Goal: Task Accomplishment & Management: Complete application form

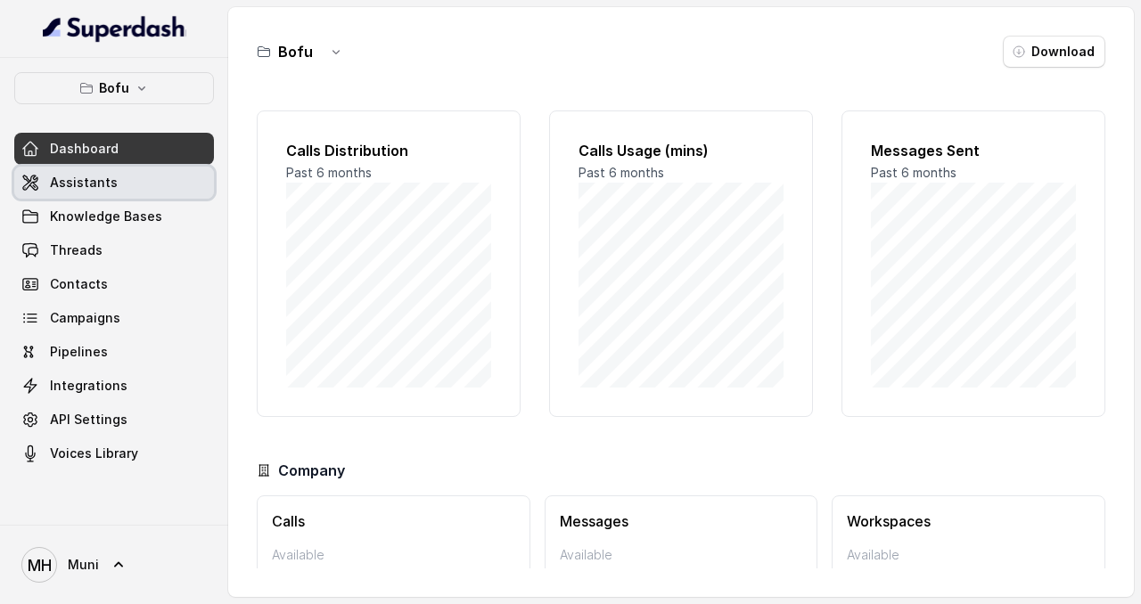
click at [104, 189] on span "Assistants" at bounding box center [84, 183] width 68 height 18
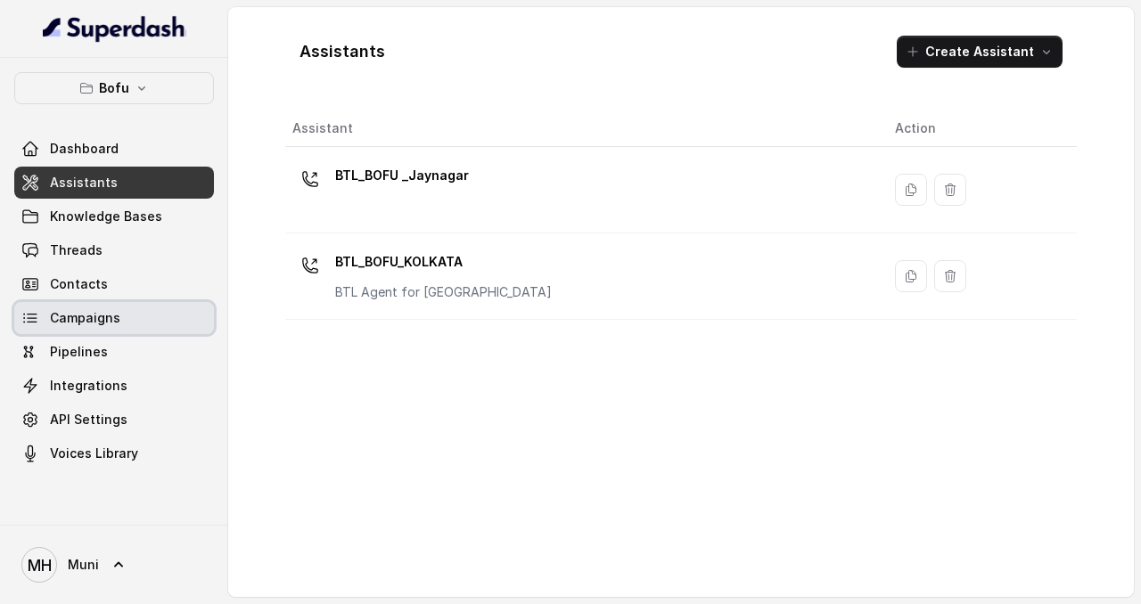
click at [83, 321] on span "Campaigns" at bounding box center [85, 318] width 70 height 18
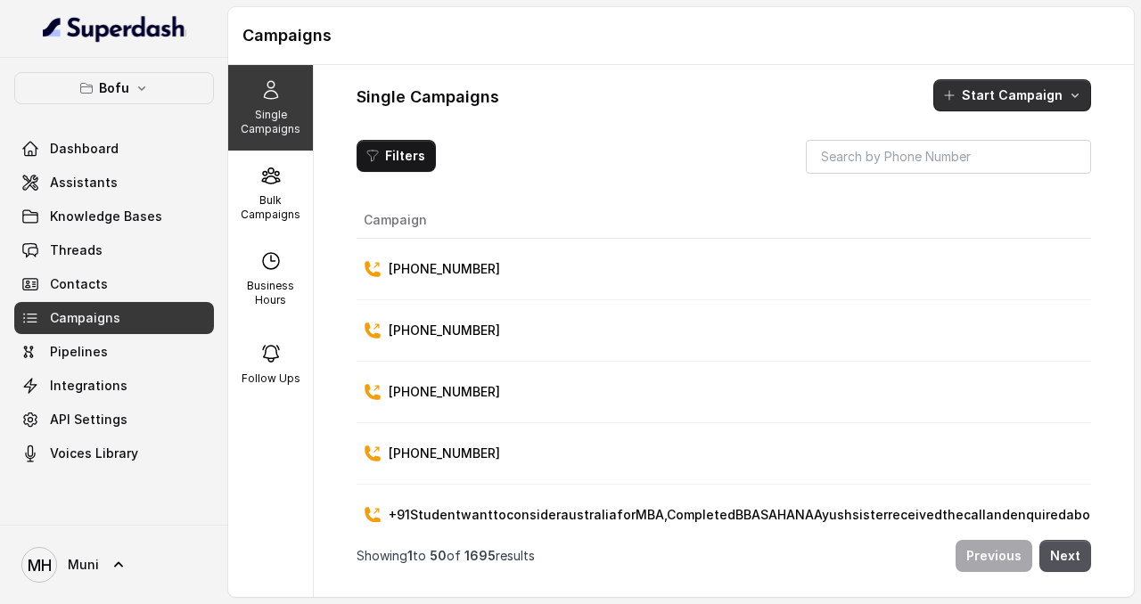
click at [1043, 103] on button "Start Campaign" at bounding box center [1012, 95] width 158 height 32
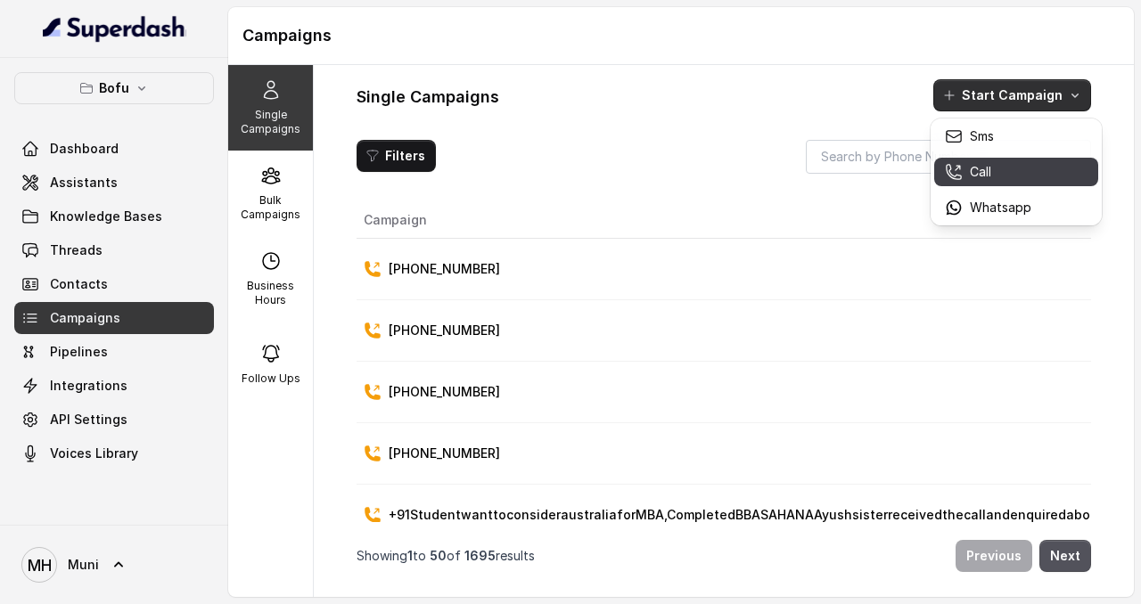
click at [1031, 181] on button "Call" at bounding box center [1016, 172] width 164 height 29
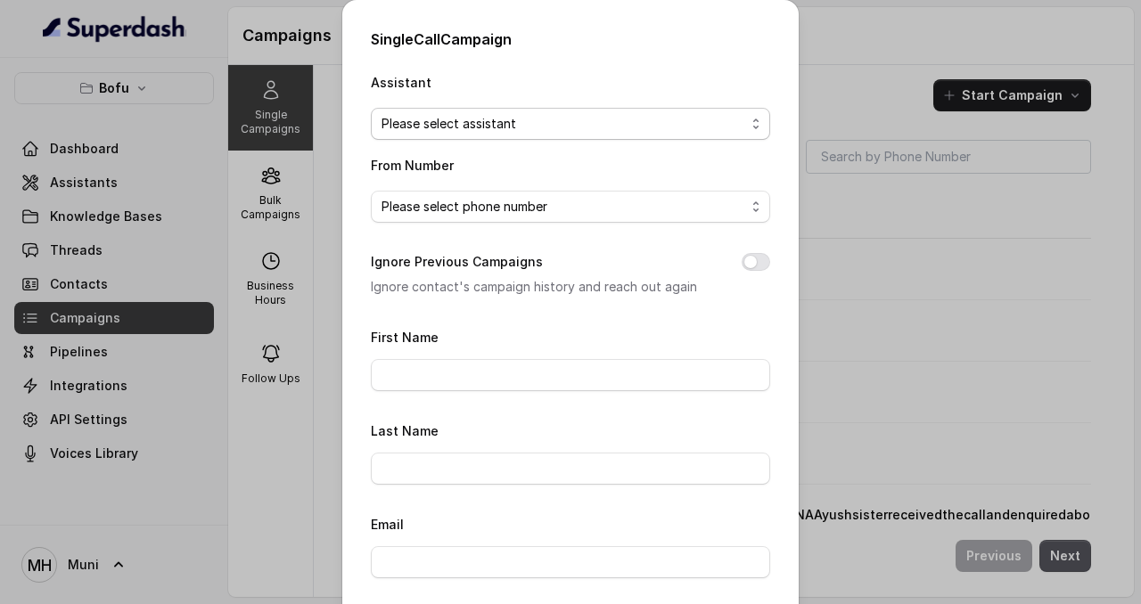
click at [612, 130] on span "Please select assistant" at bounding box center [564, 123] width 364 height 21
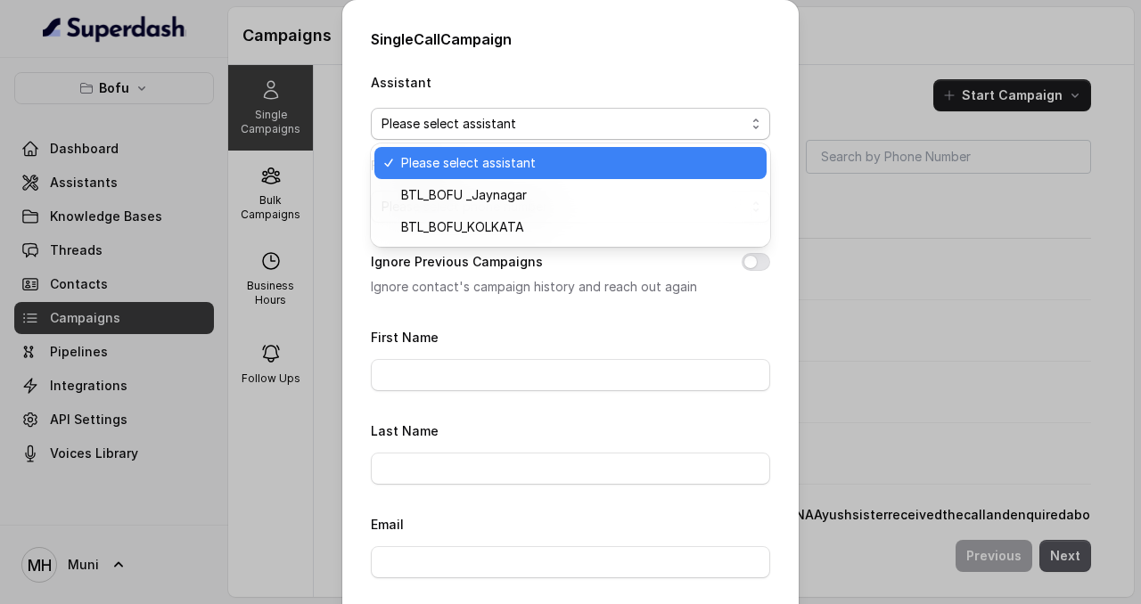
click at [856, 70] on div "Single Call Campaign Assistant Please select assistant From Number Please selec…" at bounding box center [570, 302] width 1141 height 604
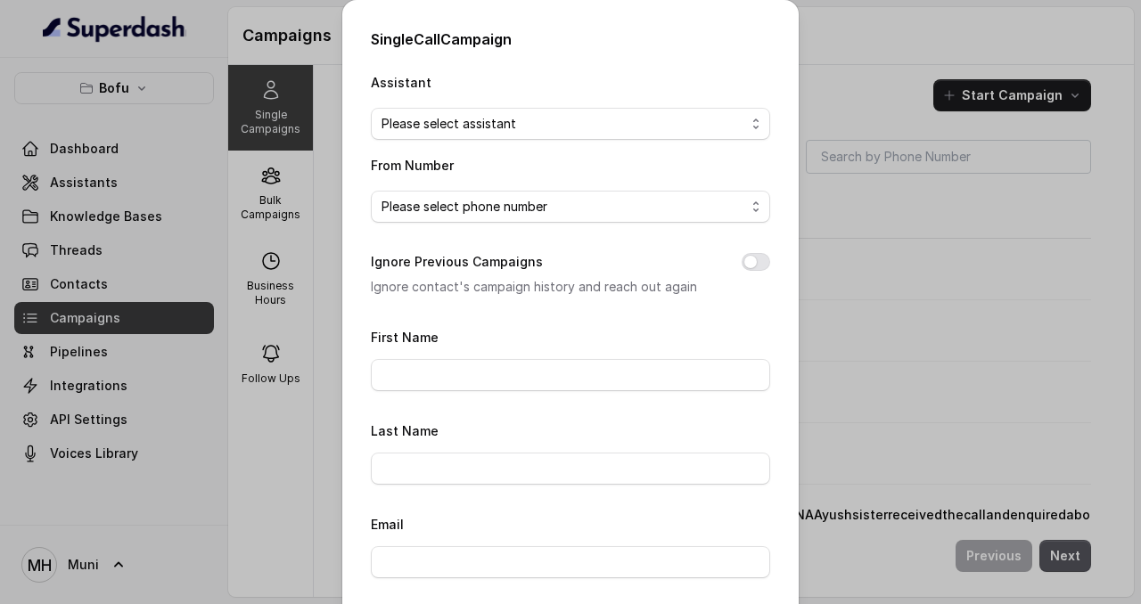
click at [828, 69] on div "Single Call Campaign Assistant Please select assistant From Number Please selec…" at bounding box center [570, 302] width 1141 height 604
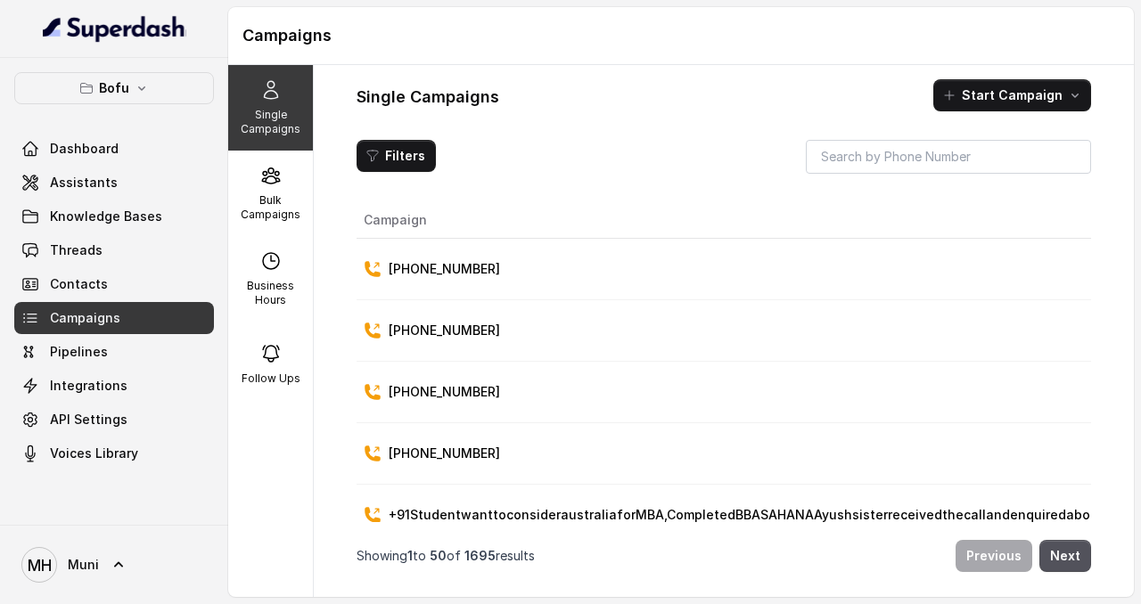
click at [105, 324] on span "Campaigns" at bounding box center [85, 318] width 70 height 18
click at [1049, 101] on button "Start Campaign" at bounding box center [1012, 95] width 158 height 32
click at [127, 323] on main "Campaigns Single Campaigns Bulk Campaigns Business Hours Follow Ups Single Camp…" at bounding box center [570, 302] width 1141 height 604
click at [298, 170] on div "Bulk Campaigns" at bounding box center [270, 194] width 85 height 86
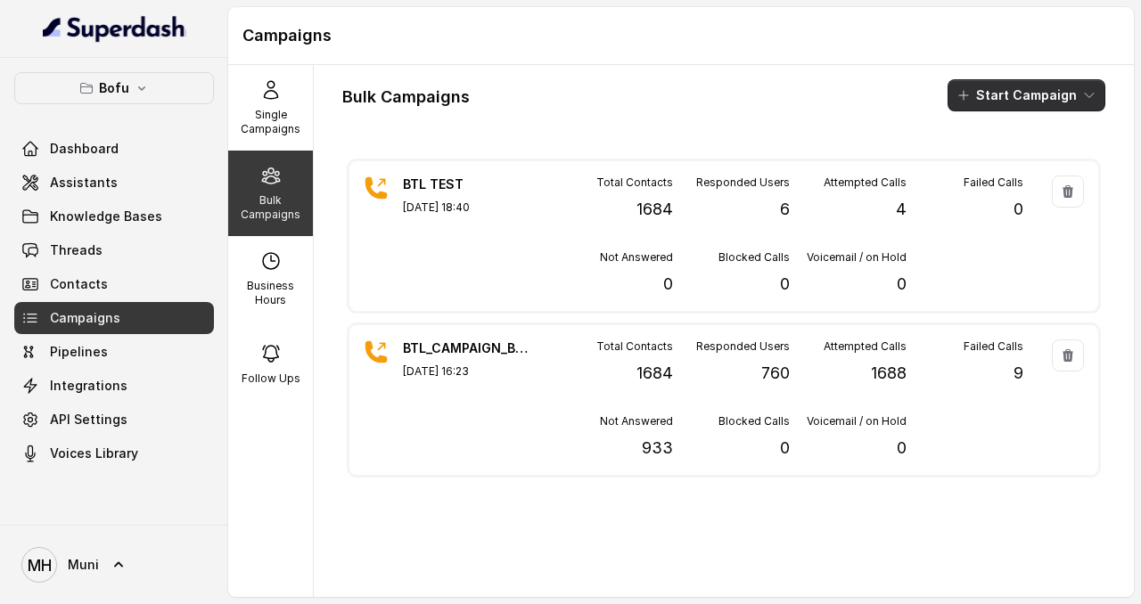
click at [1047, 97] on button "Start Campaign" at bounding box center [1027, 95] width 158 height 32
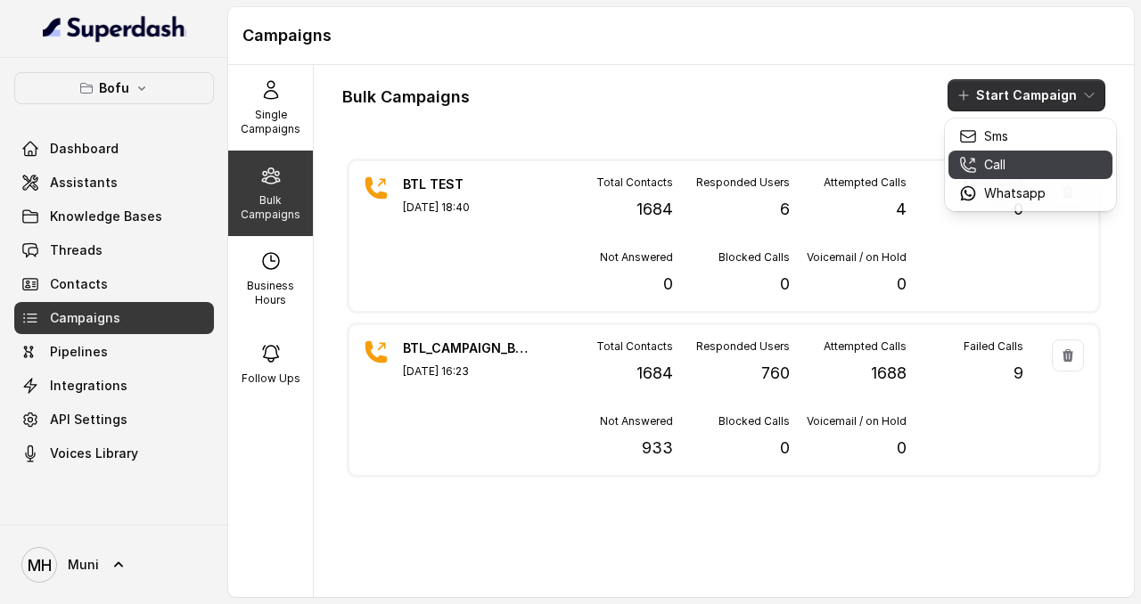
click at [1010, 171] on div "Call" at bounding box center [1002, 165] width 86 height 18
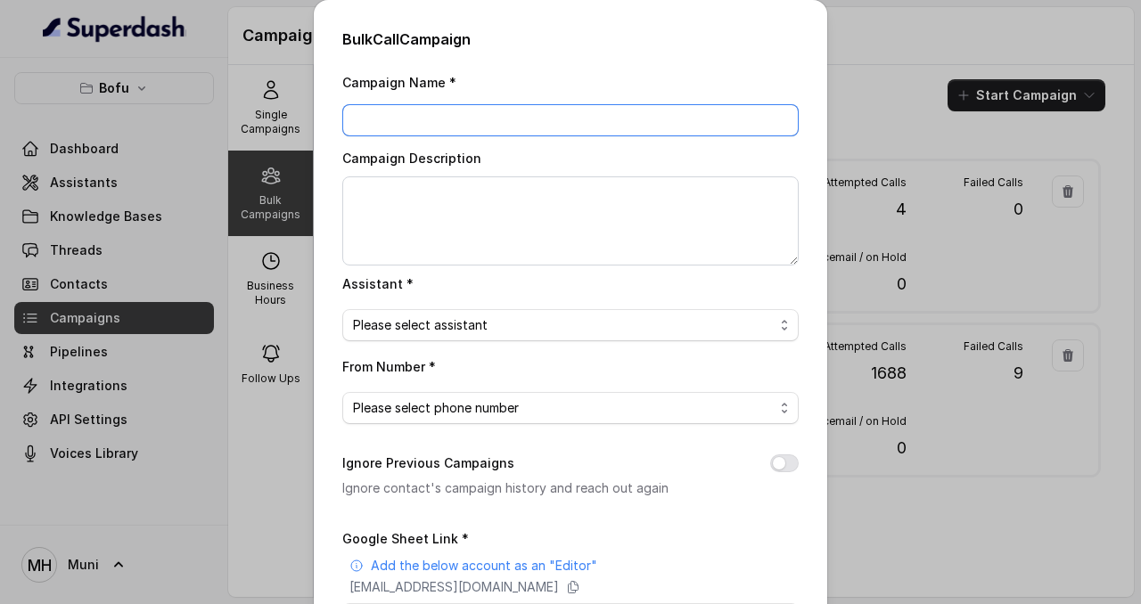
click at [526, 121] on input "Campaign Name *" at bounding box center [570, 120] width 456 height 32
type input "btl_kolkata_22082025_1"
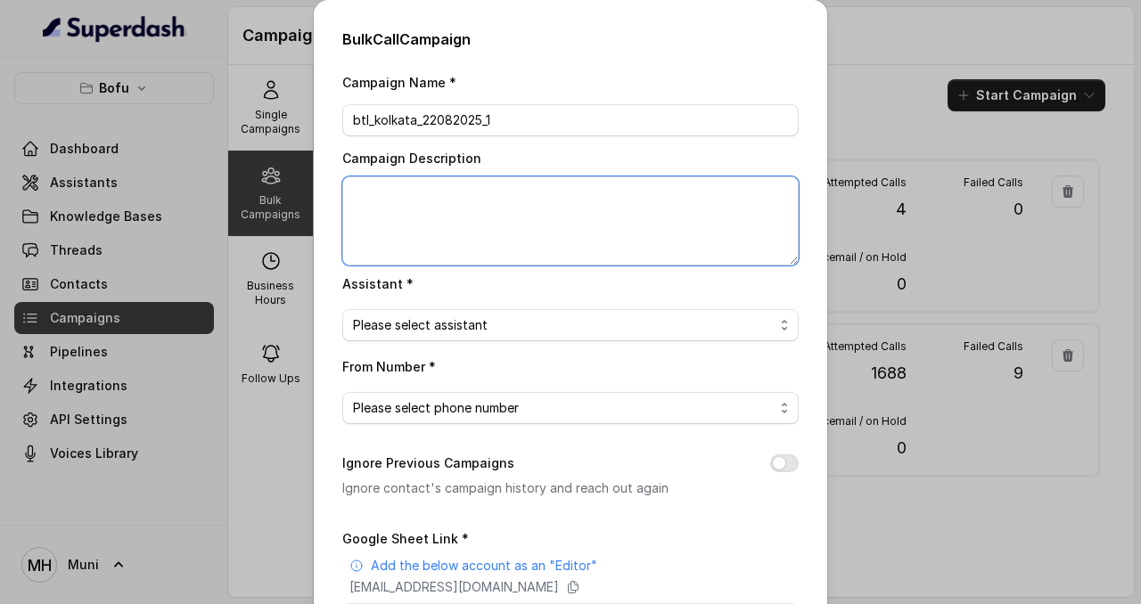
click at [611, 226] on textarea "Campaign Description" at bounding box center [570, 221] width 456 height 89
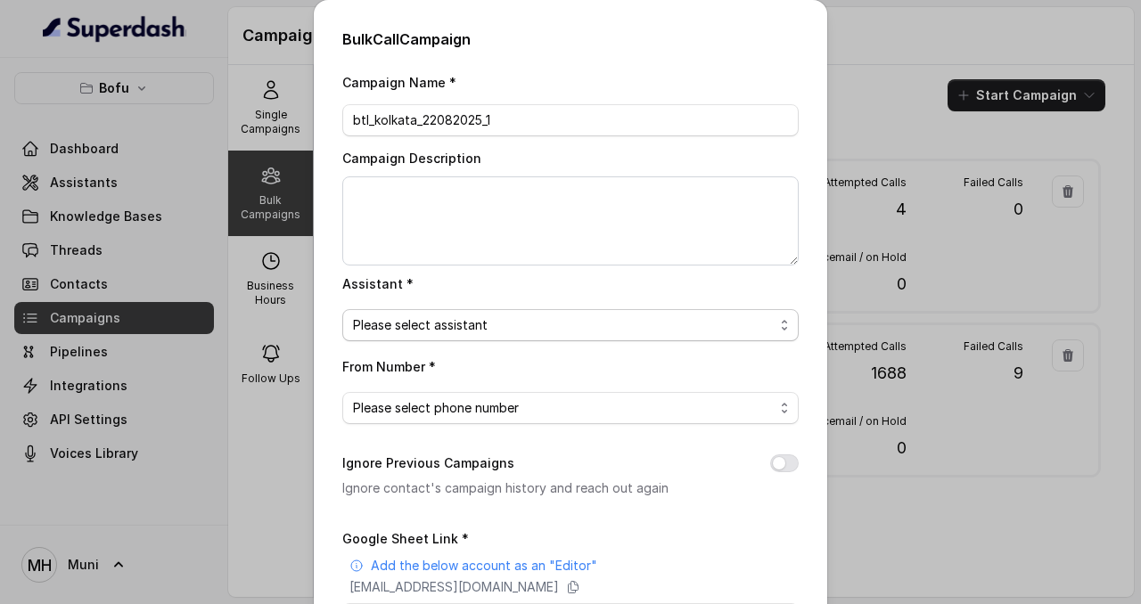
click at [645, 318] on span "Please select assistant" at bounding box center [563, 325] width 421 height 21
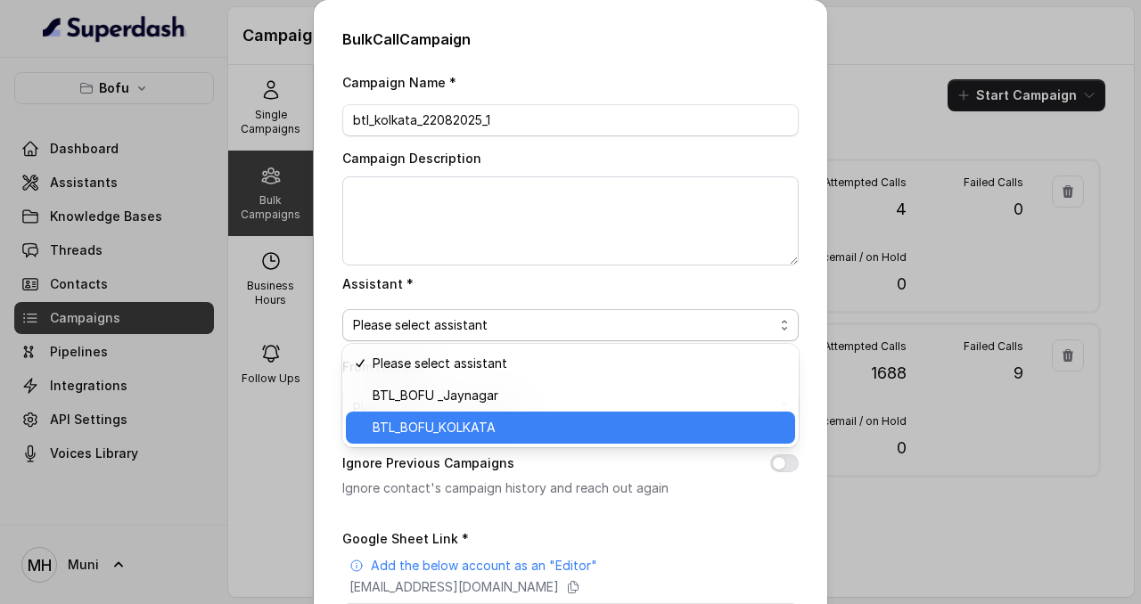
click at [592, 436] on span "BTL_BOFU_KOLKATA" at bounding box center [579, 427] width 412 height 21
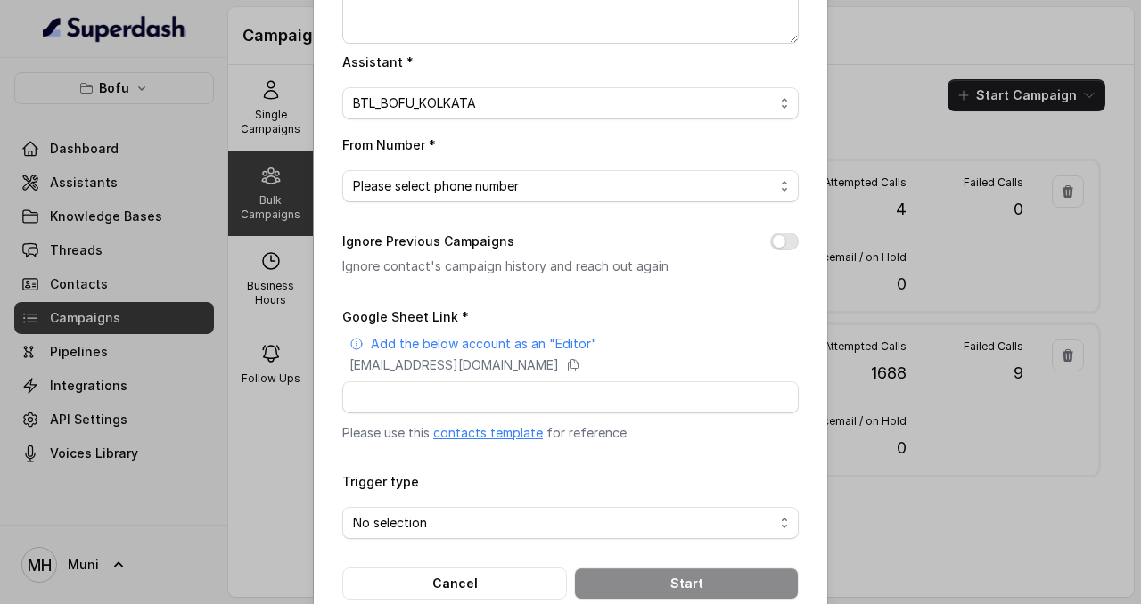
scroll to position [245, 0]
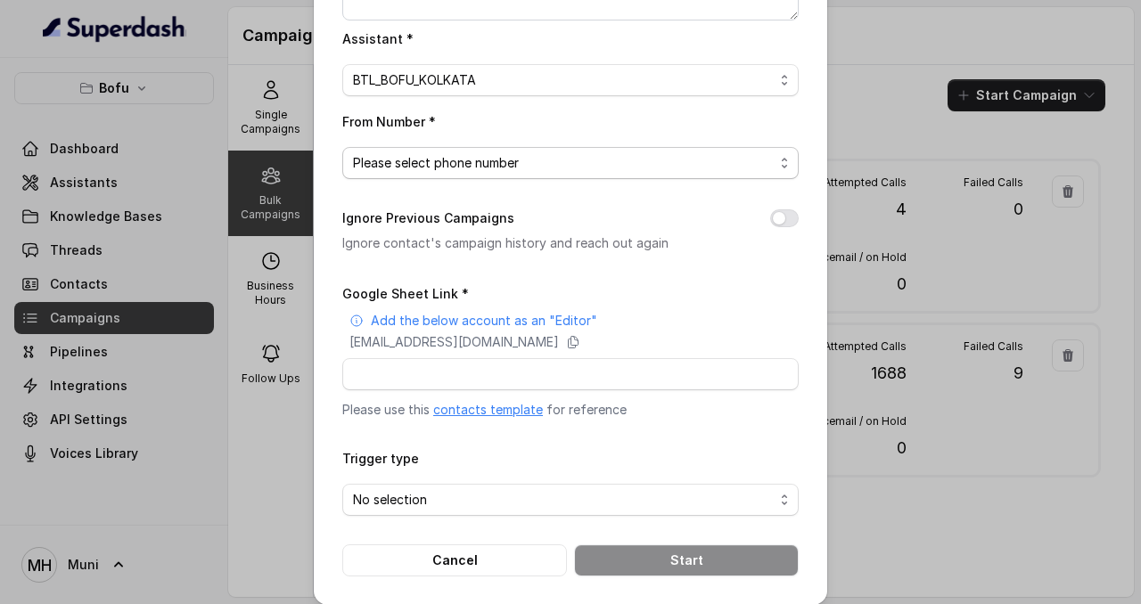
click at [591, 154] on span "Please select phone number" at bounding box center [563, 162] width 421 height 21
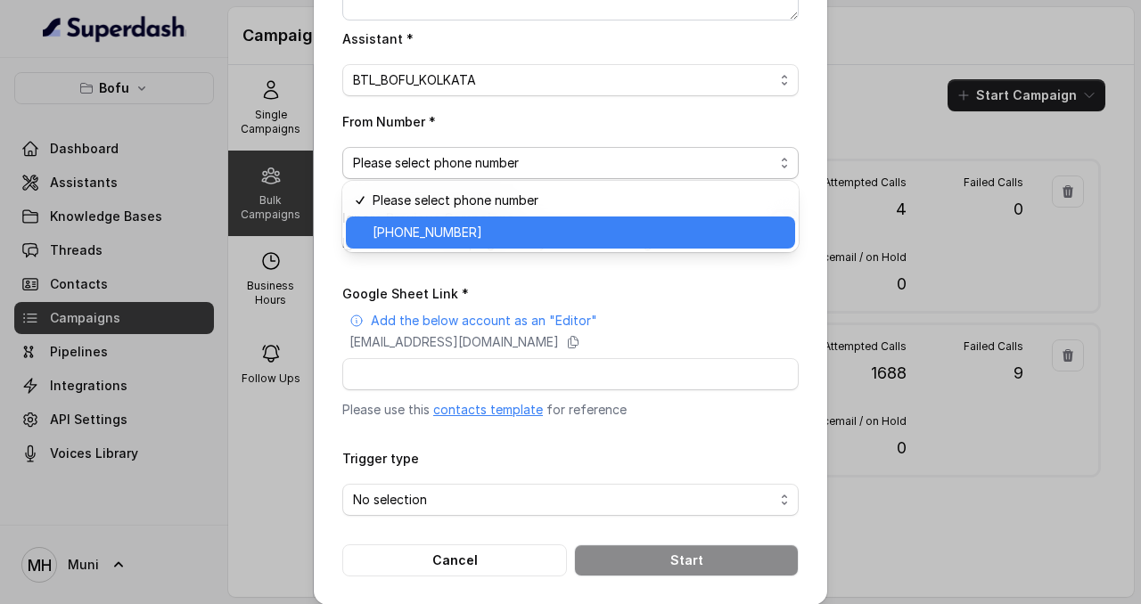
click at [562, 234] on span "[PHONE_NUMBER]" at bounding box center [579, 232] width 412 height 21
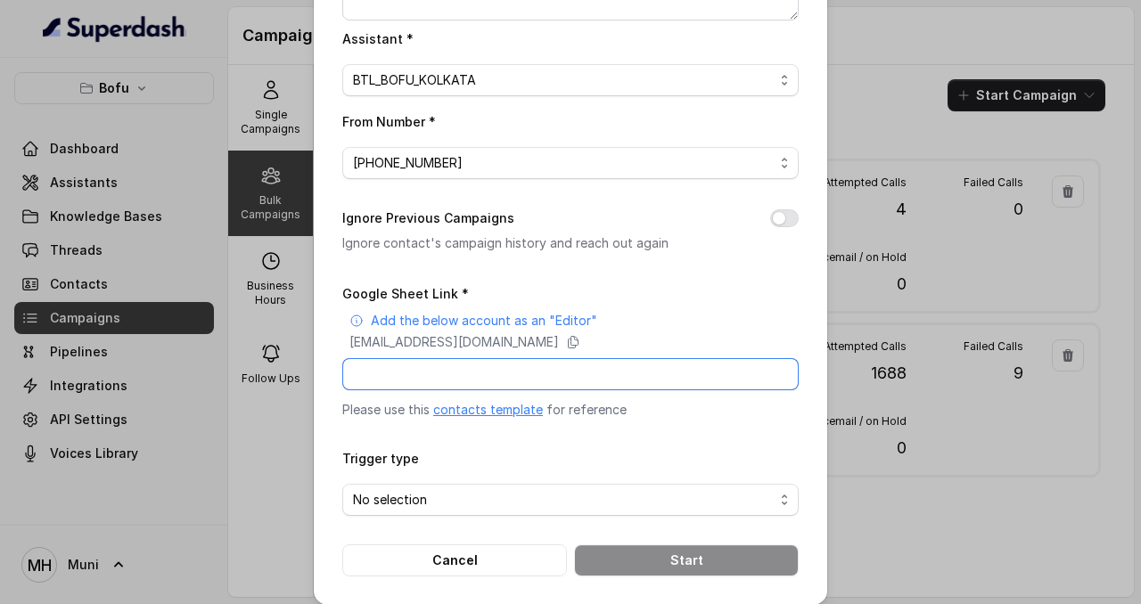
click at [578, 367] on input "Google Sheet Link *" at bounding box center [570, 374] width 456 height 32
paste input "[URL][DOMAIN_NAME]"
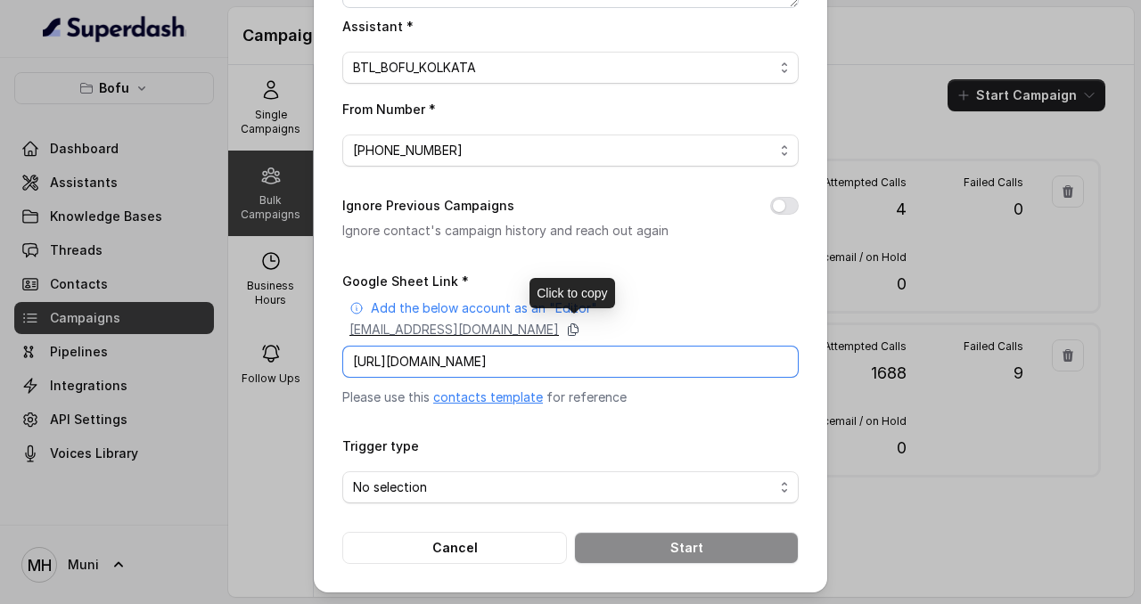
type input "[URL][DOMAIN_NAME]"
click at [580, 327] on icon at bounding box center [573, 330] width 14 height 14
click at [618, 479] on span "No selection" at bounding box center [563, 487] width 421 height 21
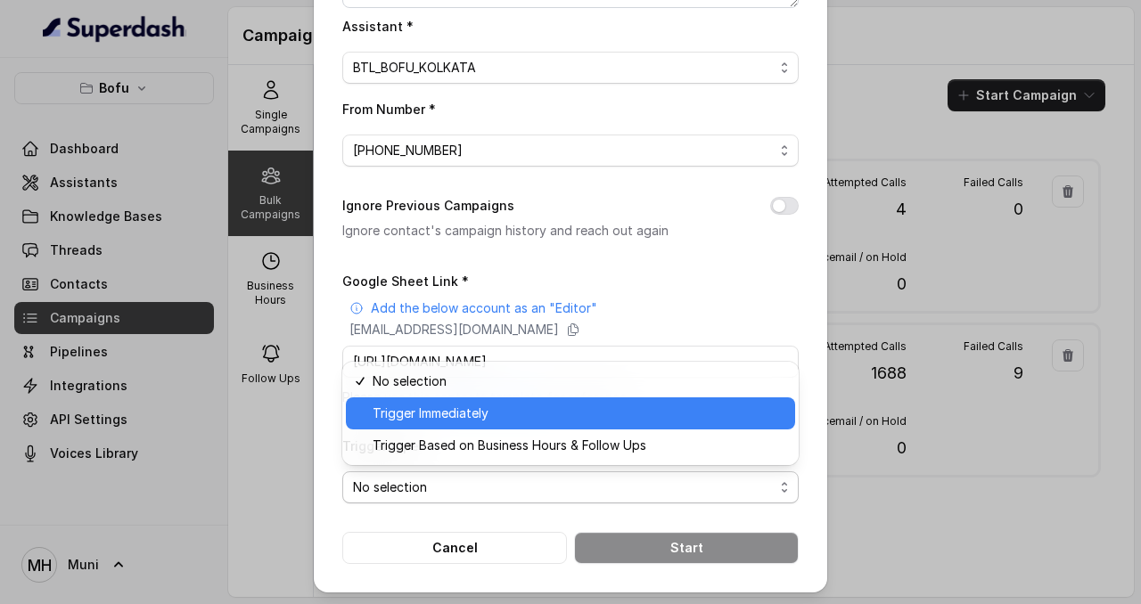
click at [522, 417] on span "Trigger Immediately" at bounding box center [579, 413] width 412 height 21
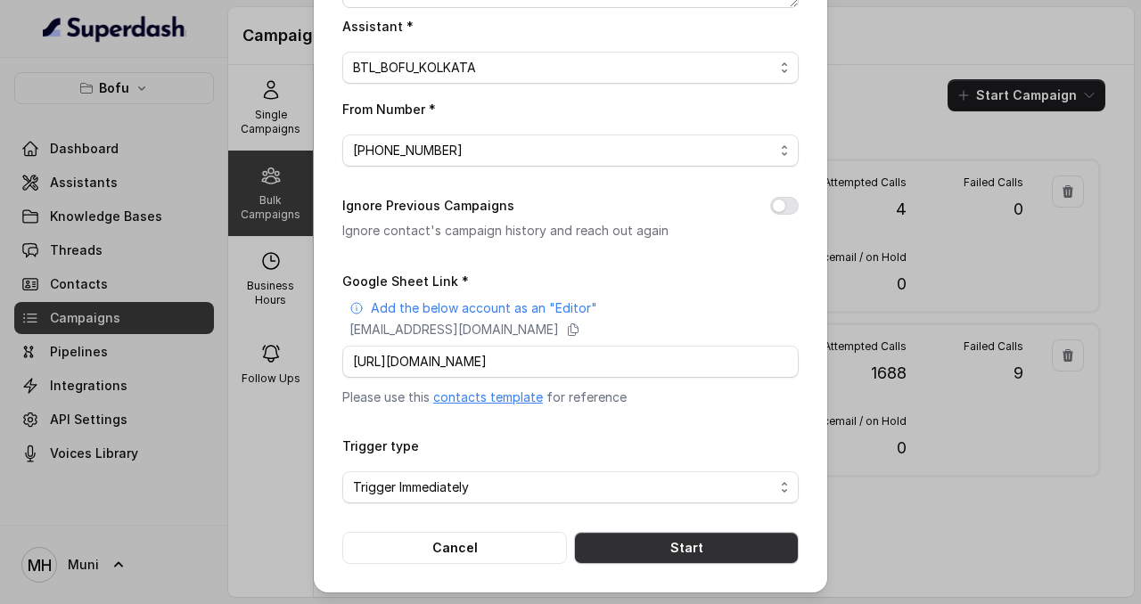
click at [723, 548] on button "Start" at bounding box center [686, 548] width 225 height 32
